Goal: Information Seeking & Learning: Find specific fact

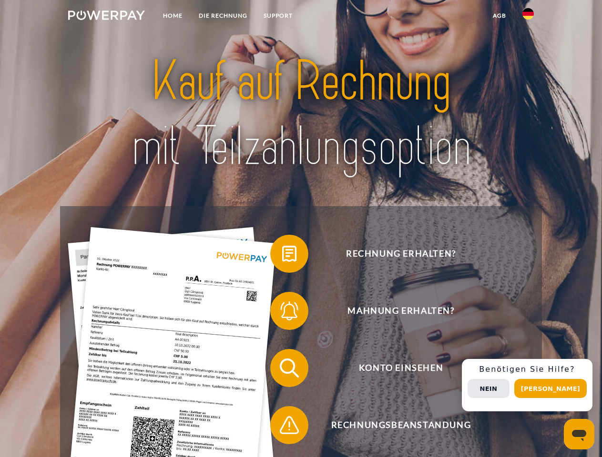
click at [106, 17] on img at bounding box center [106, 15] width 77 height 10
click at [528, 17] on img at bounding box center [527, 13] width 11 height 11
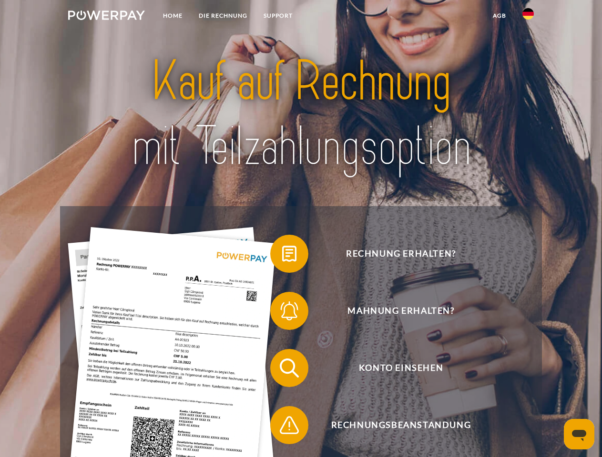
click at [499, 16] on link "agb" at bounding box center [499, 15] width 30 height 17
click at [282, 256] on span at bounding box center [275, 254] width 48 height 48
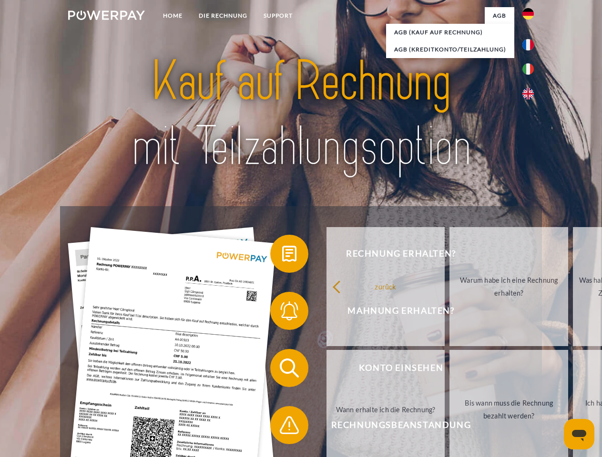
click at [282, 313] on span at bounding box center [275, 311] width 48 height 48
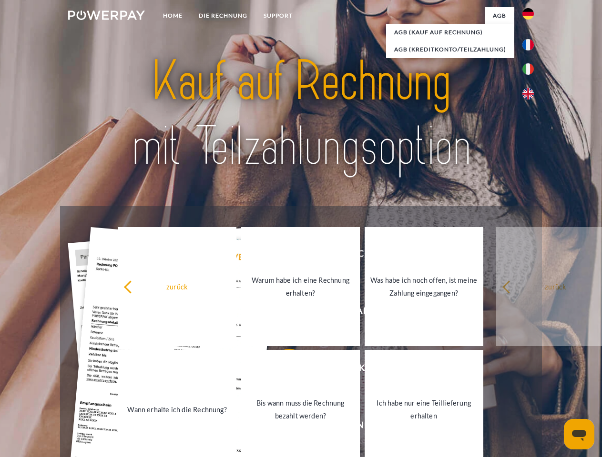
click at [282, 370] on link "Bis wann muss die Rechnung bezahlt werden?" at bounding box center [300, 409] width 119 height 119
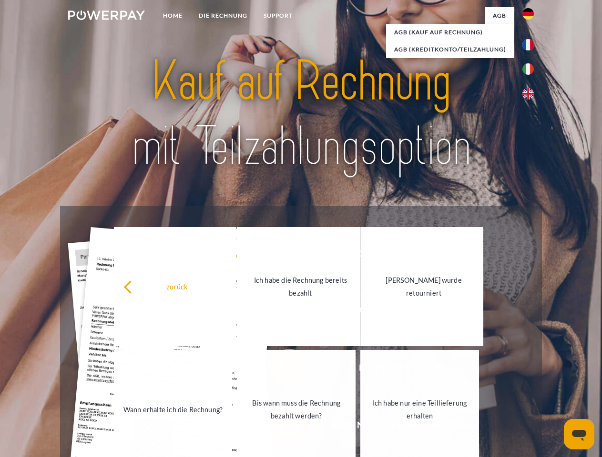
click at [282, 427] on link "Bis wann muss die Rechnung bezahlt werden?" at bounding box center [296, 409] width 119 height 119
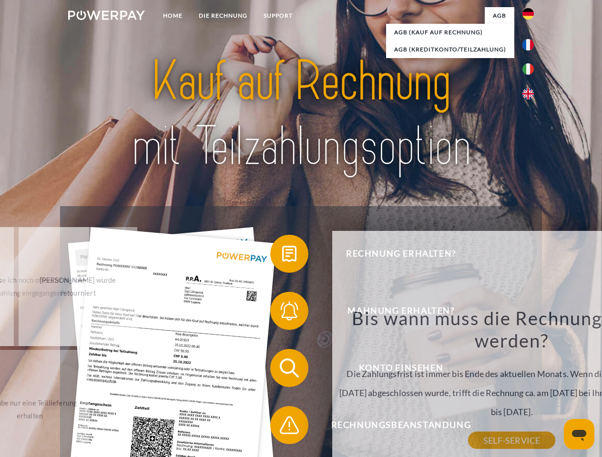
click at [530, 385] on div "Bis wann muss die Rechnung bezahlt werden? Die Zahlungsfrist ist immer bis Ende…" at bounding box center [512, 374] width 348 height 134
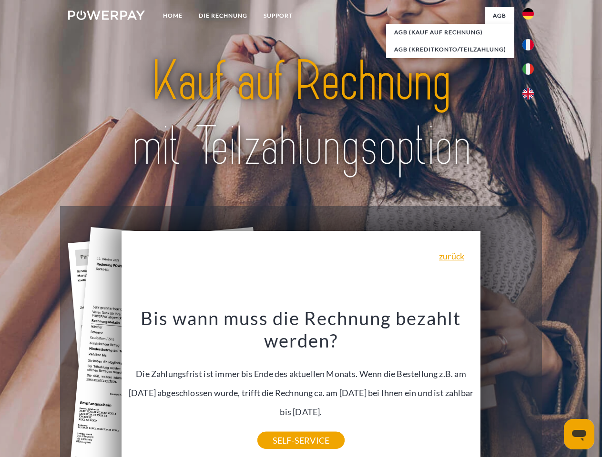
click at [507, 387] on span "Konto einsehen" at bounding box center [400, 368] width 233 height 38
click at [553, 389] on header "Home DIE RECHNUNG SUPPORT" at bounding box center [301, 329] width 602 height 658
